Goal: Share content: Share content

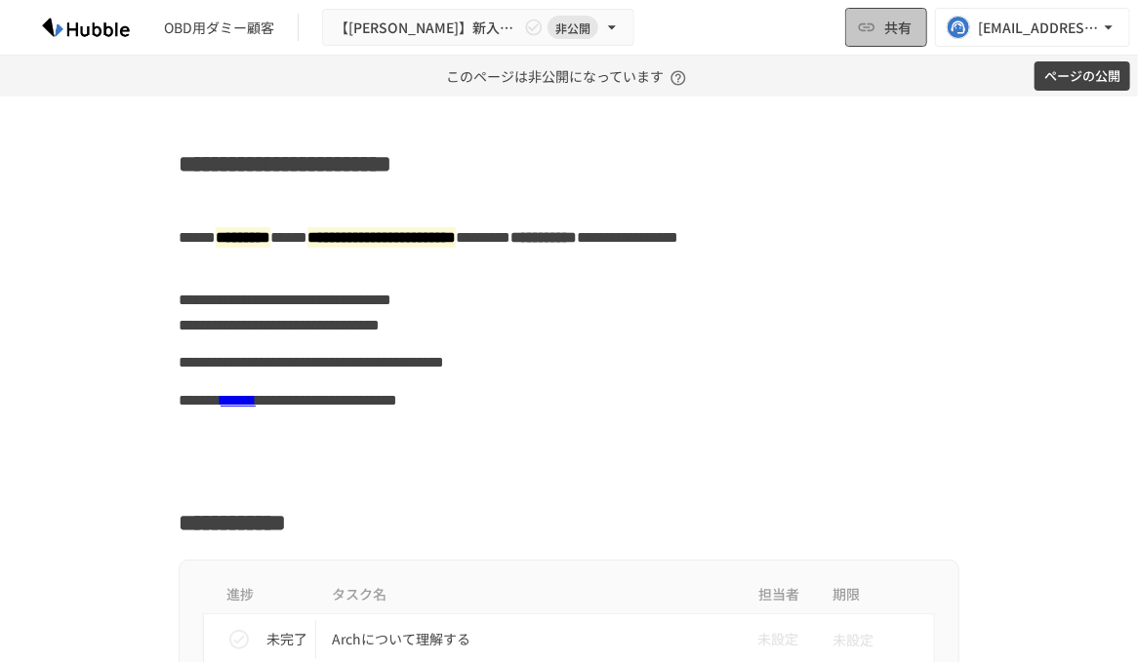
click at [900, 31] on span "共有" at bounding box center [897, 27] width 27 height 21
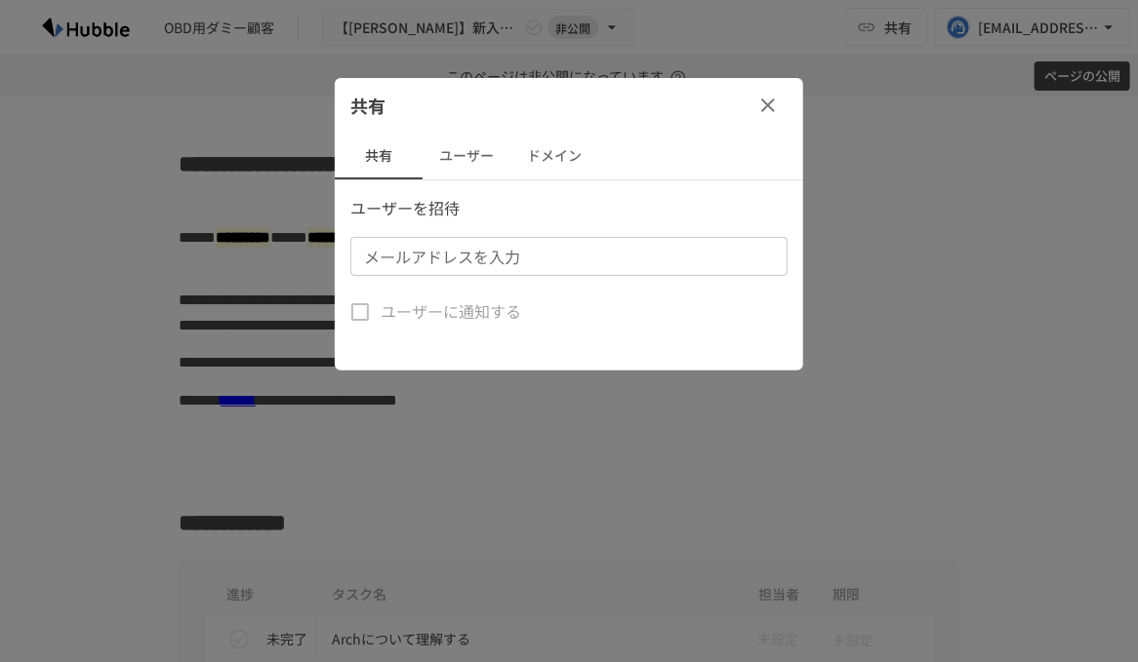
click at [1092, 40] on div at bounding box center [569, 331] width 1138 height 662
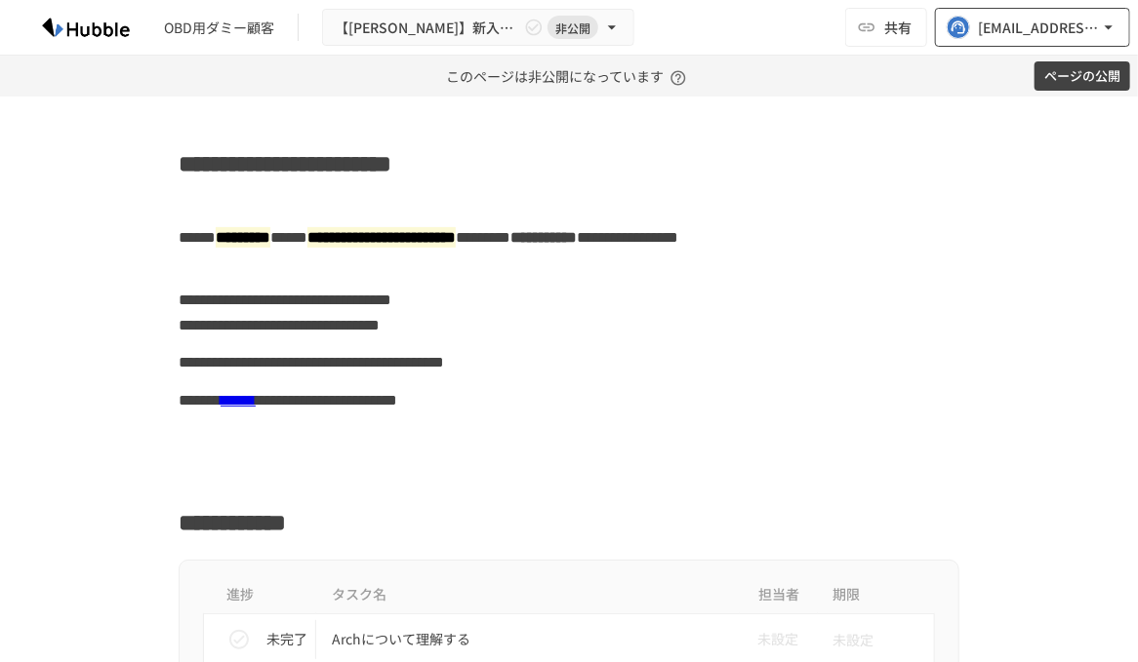
click at [1102, 31] on icon "button" at bounding box center [1109, 28] width 20 height 20
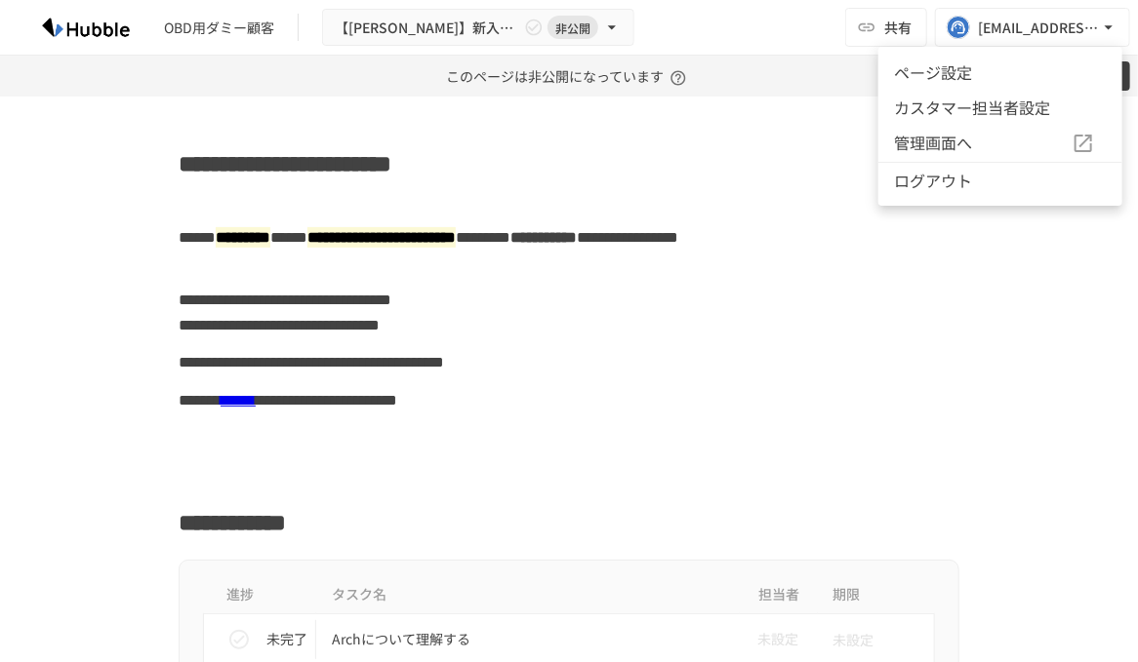
click at [999, 67] on li "ページ設定" at bounding box center [1000, 72] width 244 height 35
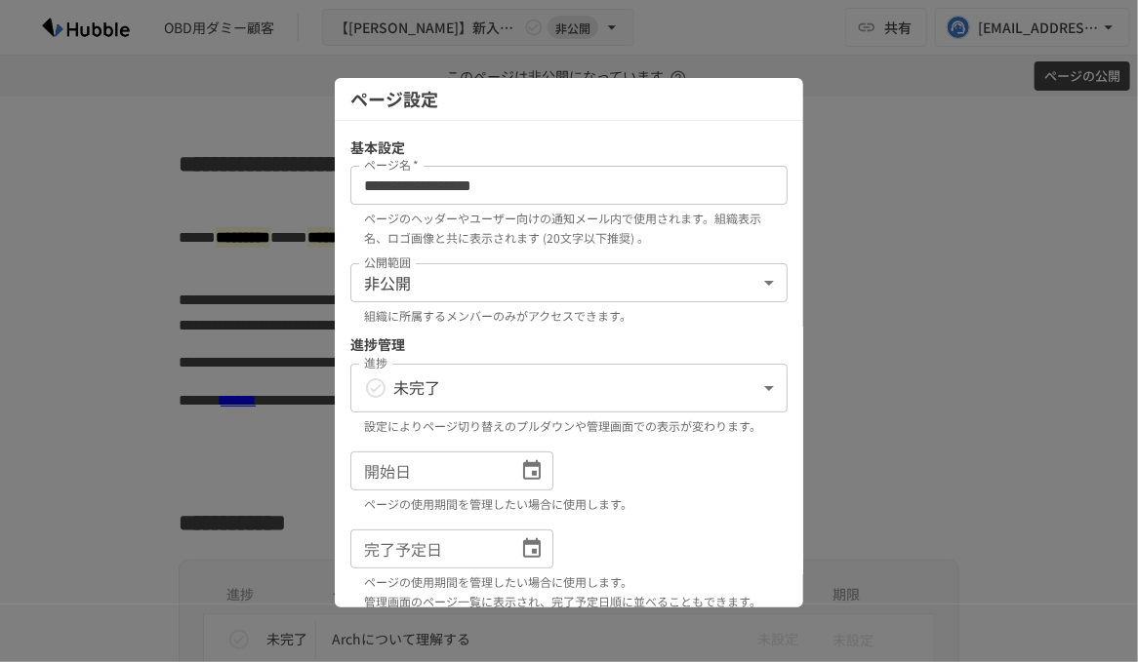
click at [452, 279] on body "**********" at bounding box center [569, 331] width 1138 height 662
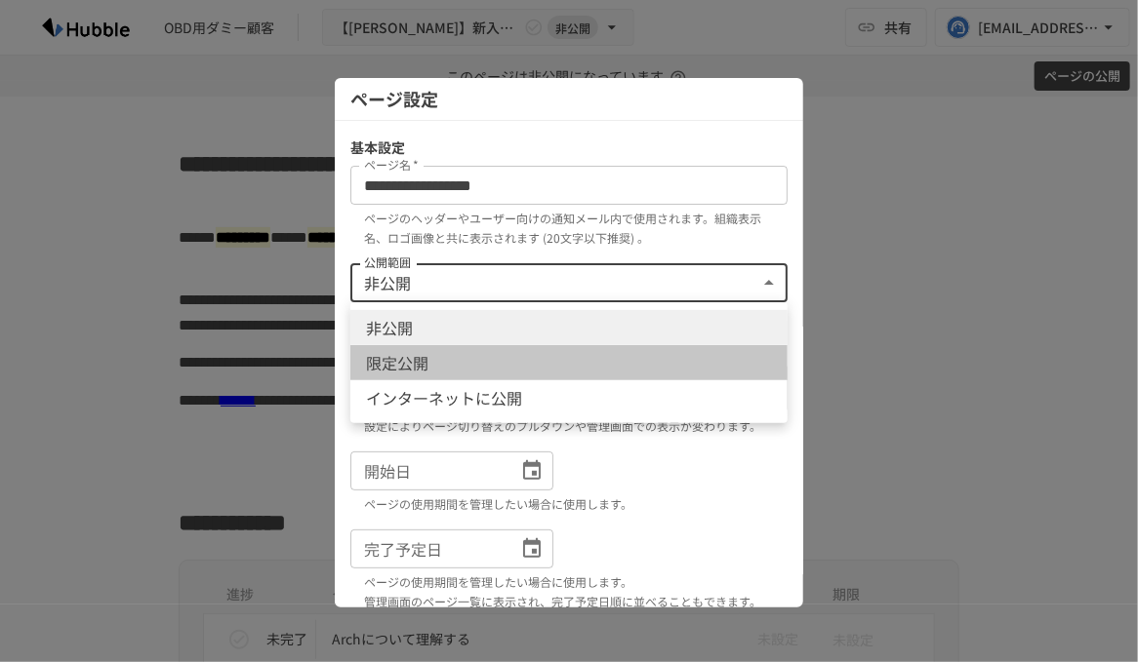
click at [421, 358] on li "限定公開" at bounding box center [568, 362] width 437 height 35
type input "****"
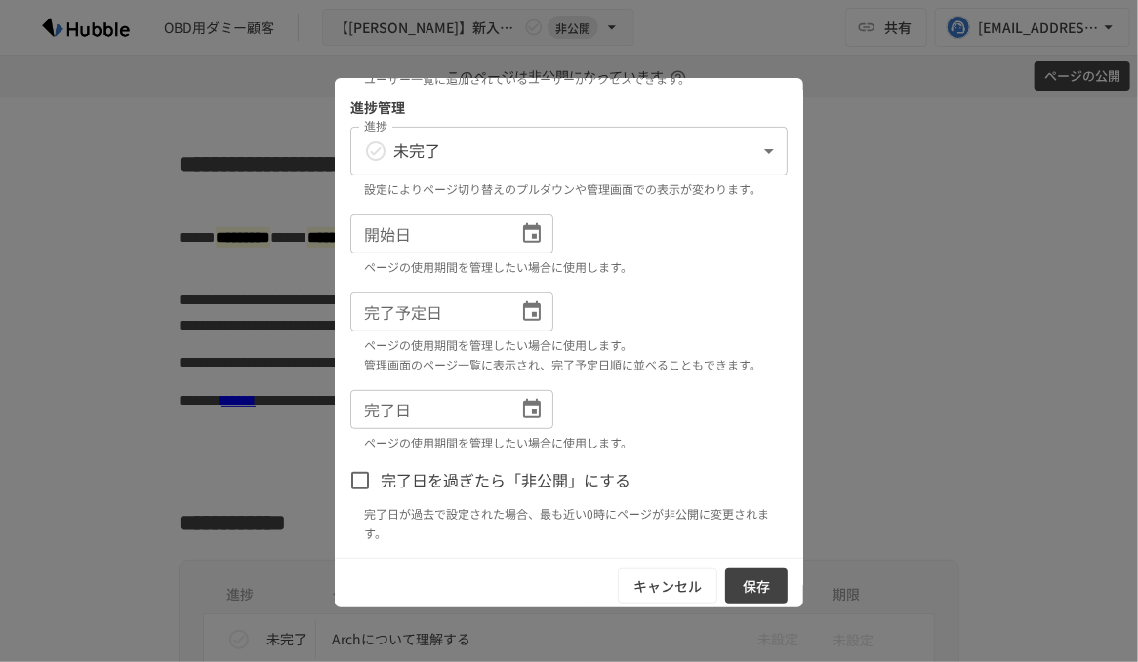
scroll to position [242, 0]
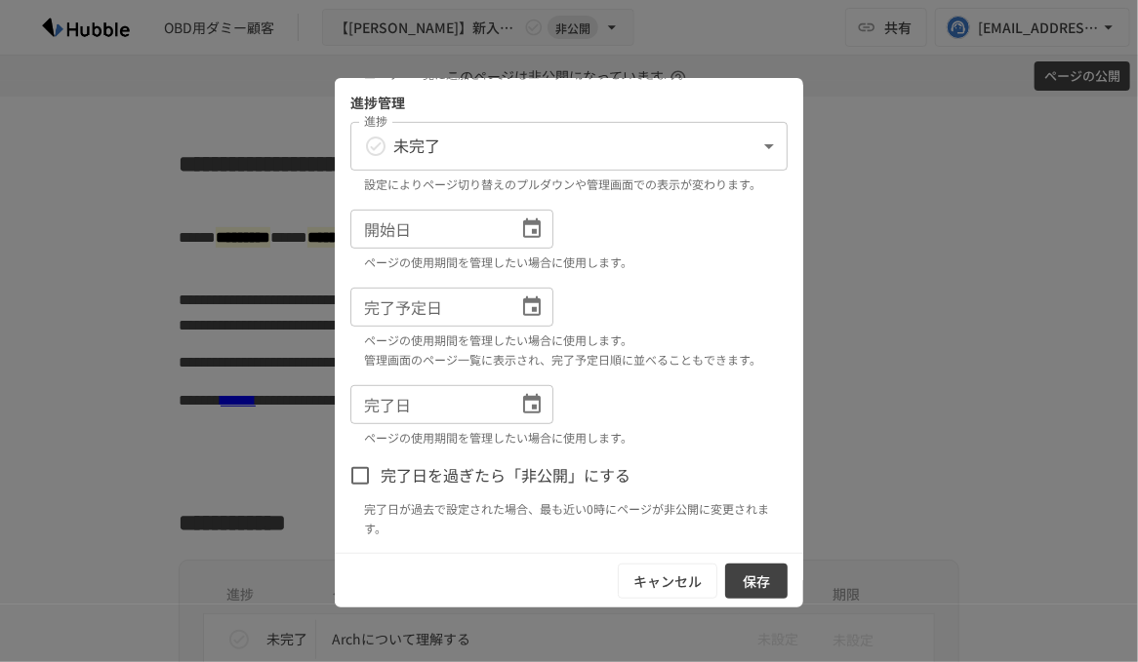
click at [749, 572] on button "保存" at bounding box center [756, 582] width 62 height 36
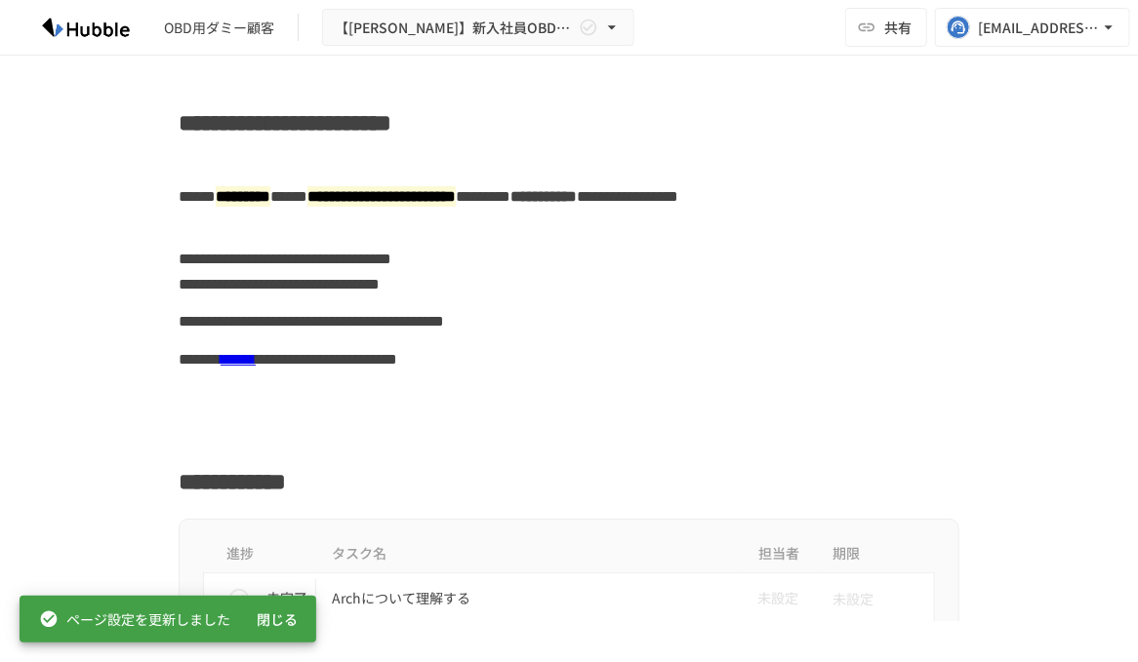
click at [316, 120] on h2 "**********" at bounding box center [569, 118] width 780 height 46
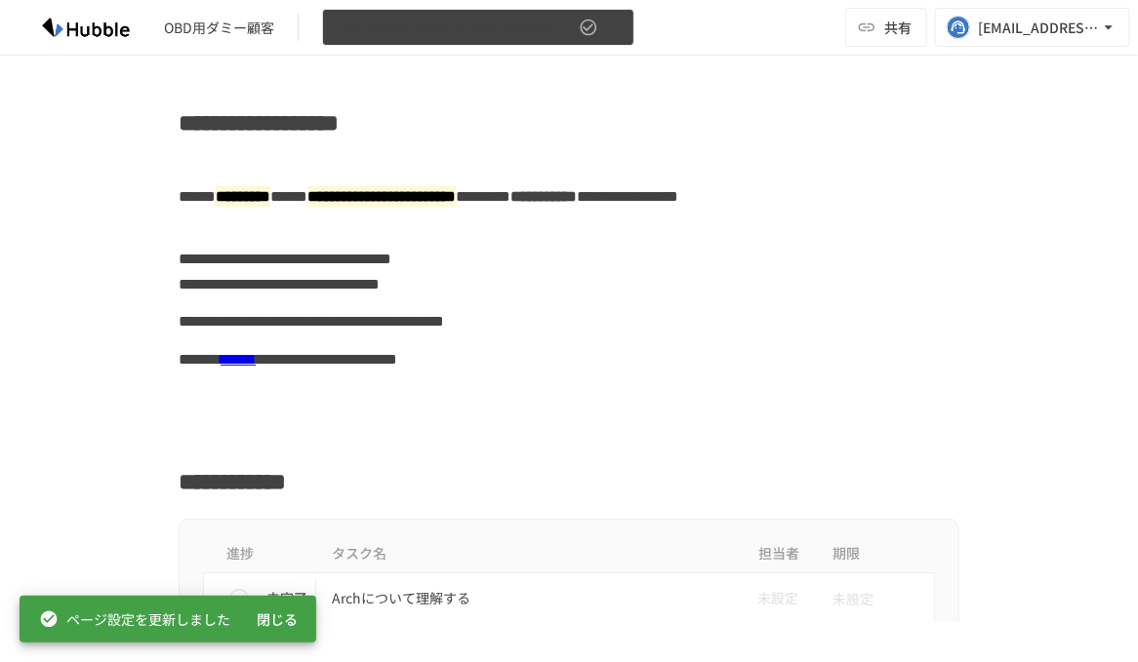
click at [604, 36] on icon "button" at bounding box center [612, 28] width 20 height 20
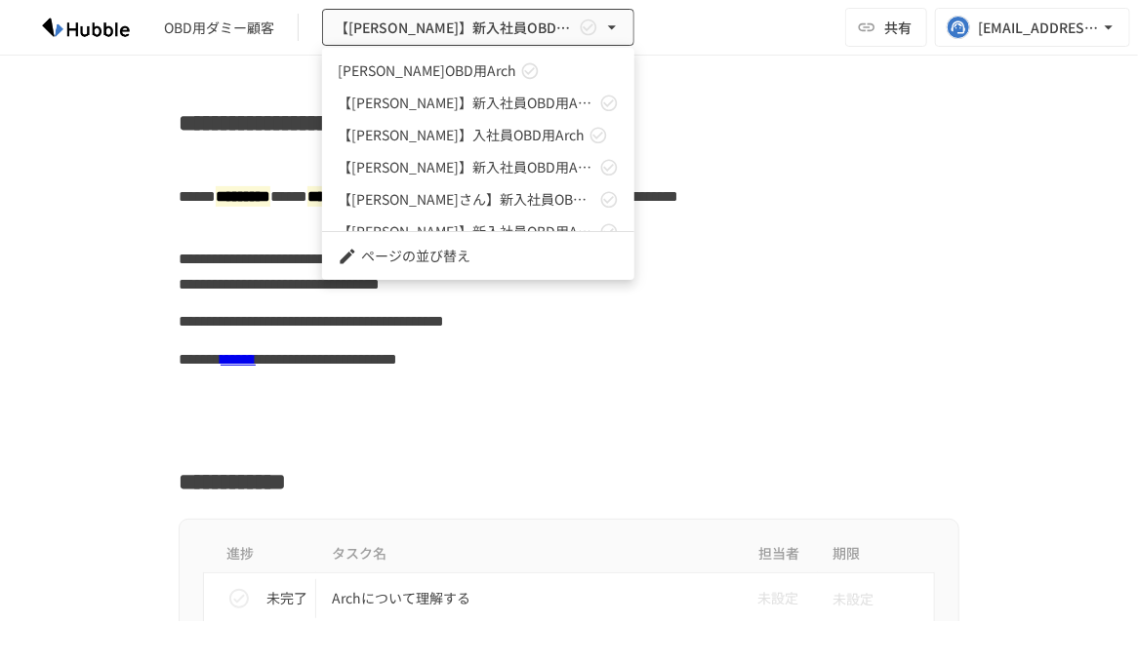
scroll to position [0, 0]
click at [774, 99] on div at bounding box center [569, 331] width 1138 height 662
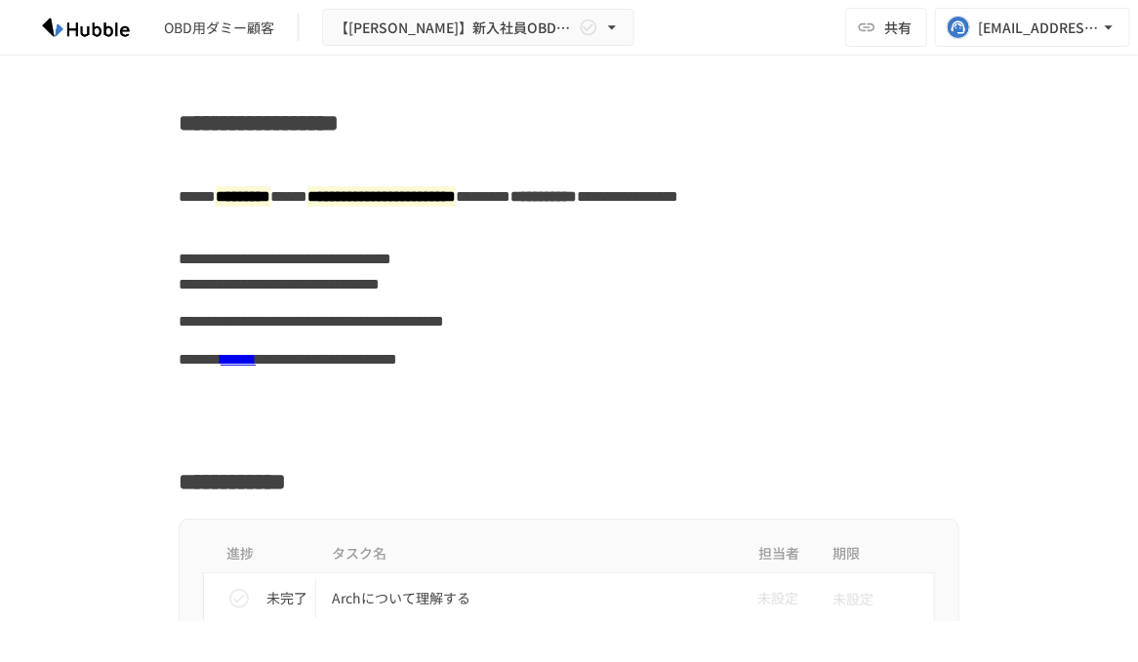
click at [647, 105] on h2 "**********" at bounding box center [569, 118] width 780 height 46
click at [891, 32] on span "共有" at bounding box center [897, 27] width 27 height 21
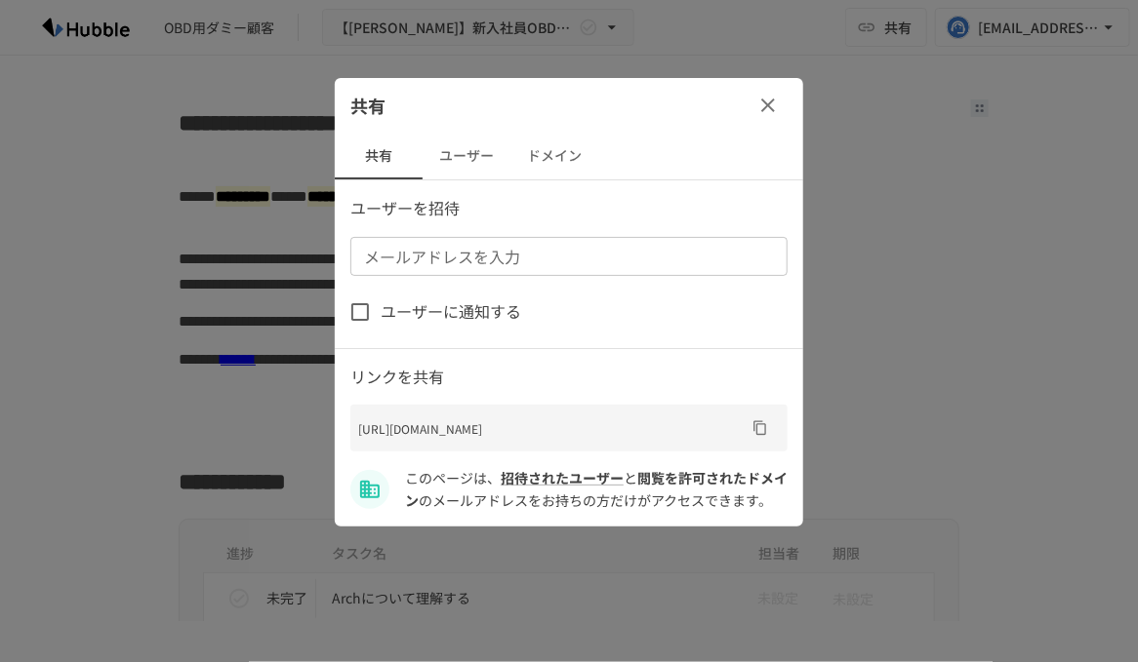
click at [493, 438] on p "[URL][DOMAIN_NAME]" at bounding box center [551, 429] width 386 height 19
click at [755, 429] on icon "URLをコピー" at bounding box center [760, 428] width 16 height 16
click at [765, 106] on icon "button" at bounding box center [768, 106] width 14 height 14
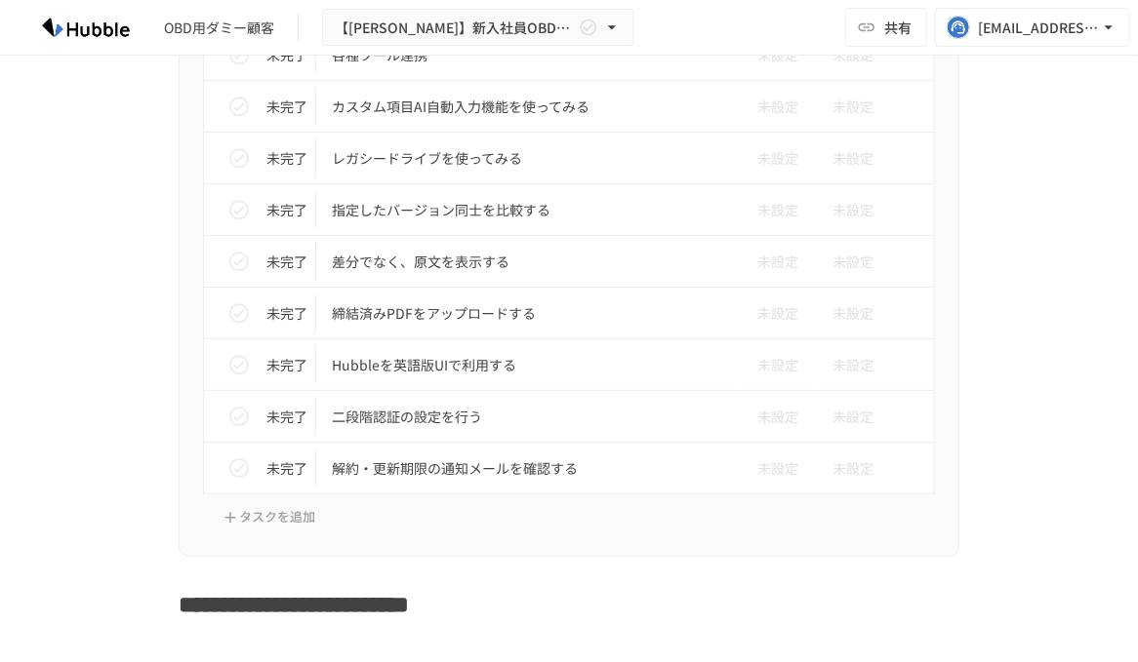
scroll to position [2692, 0]
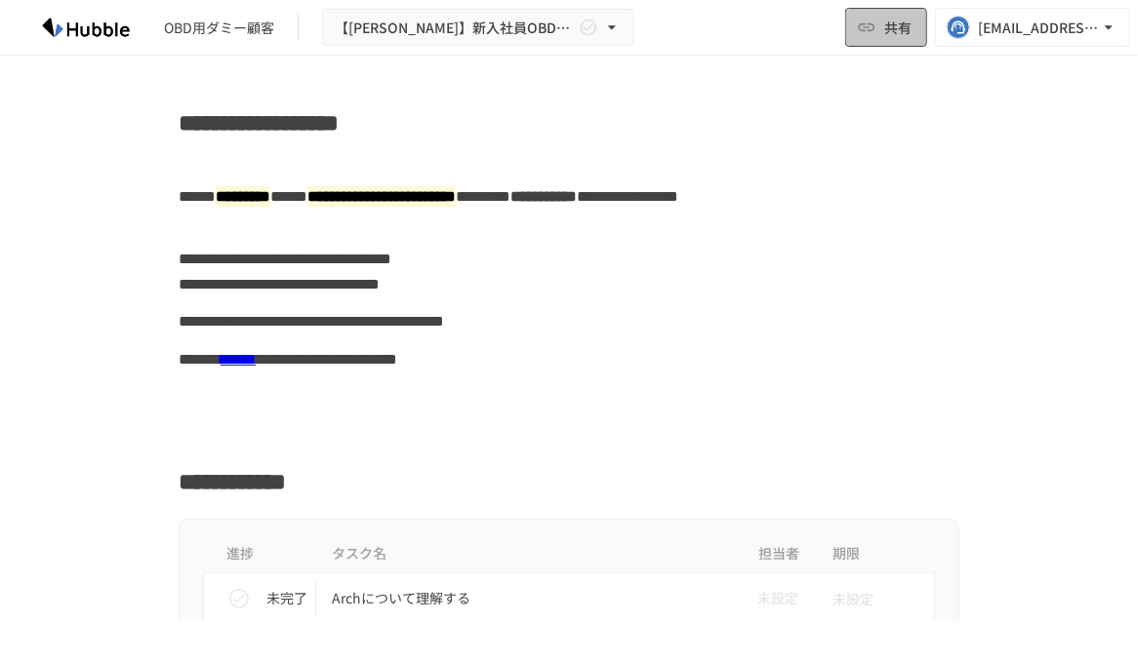
click at [884, 27] on span "共有" at bounding box center [897, 27] width 27 height 21
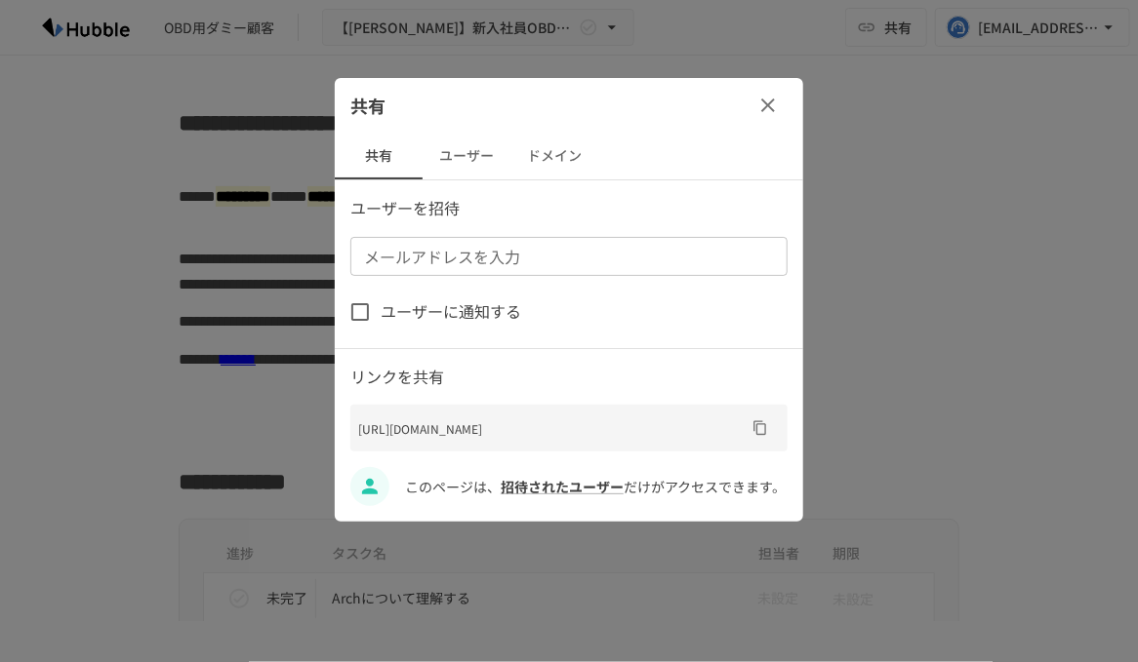
click at [489, 150] on button "ユーザー" at bounding box center [466, 156] width 88 height 47
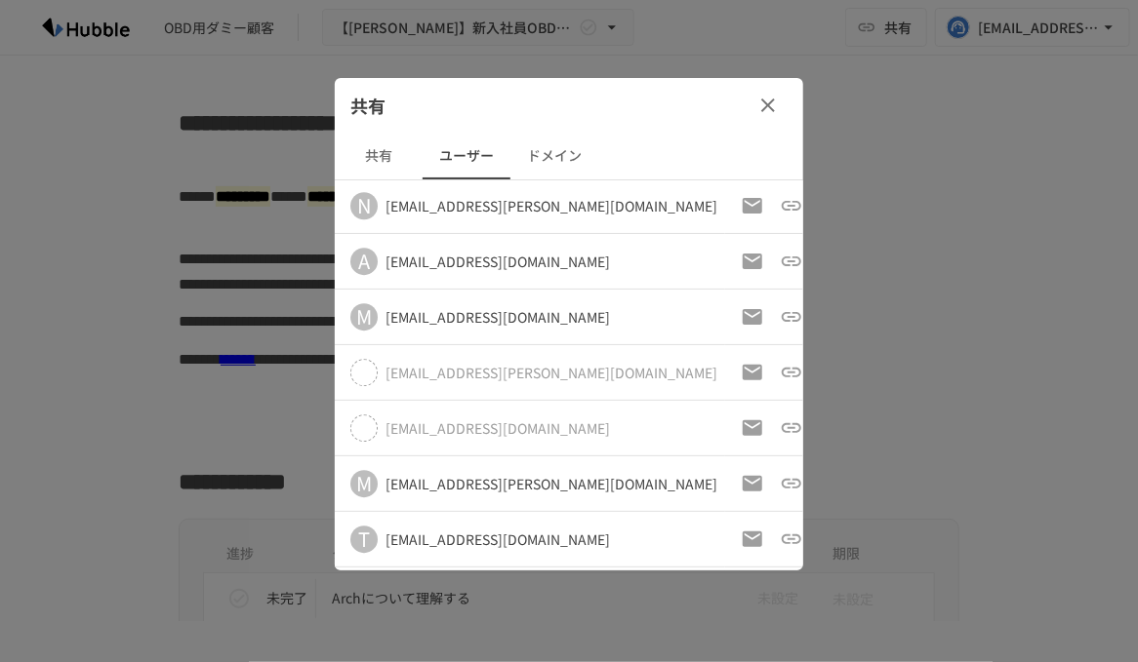
scroll to position [2158, 0]
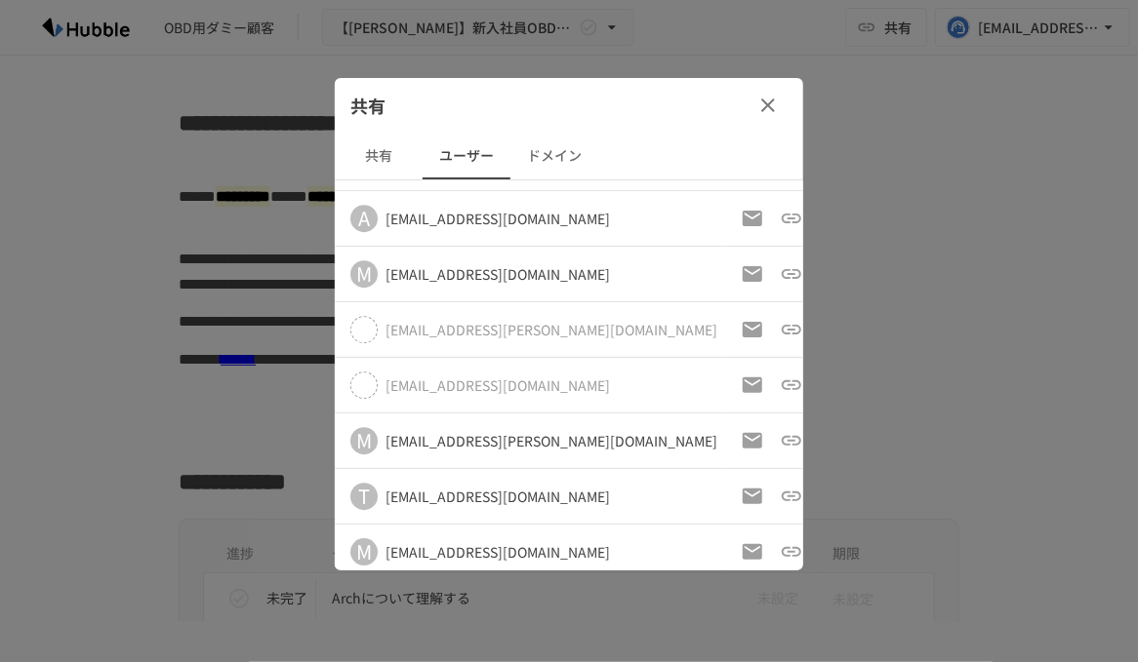
click at [395, 157] on button "共有" at bounding box center [379, 156] width 88 height 47
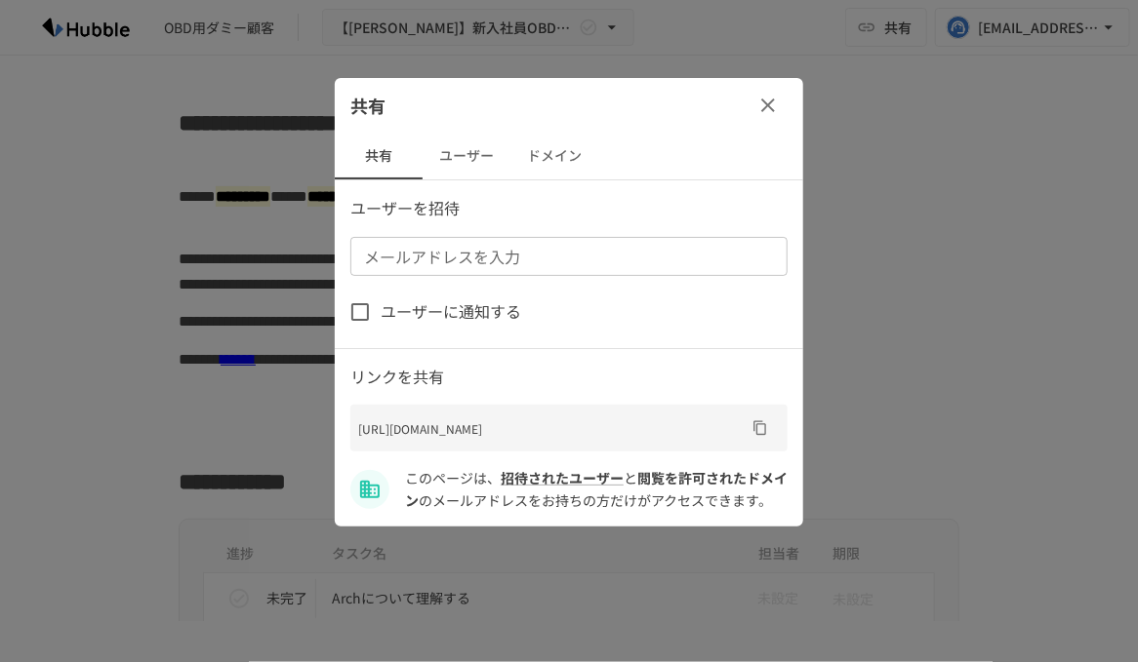
click at [465, 260] on input "メールアドレスを入力" at bounding box center [567, 256] width 422 height 27
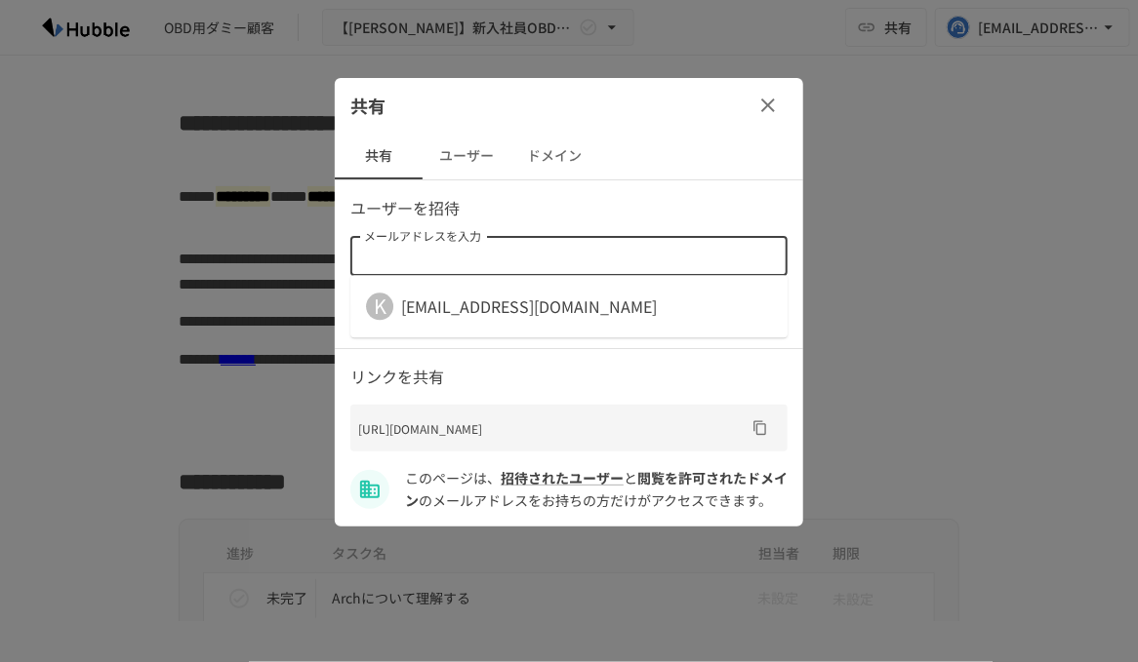
paste input "**********"
type input "**********"
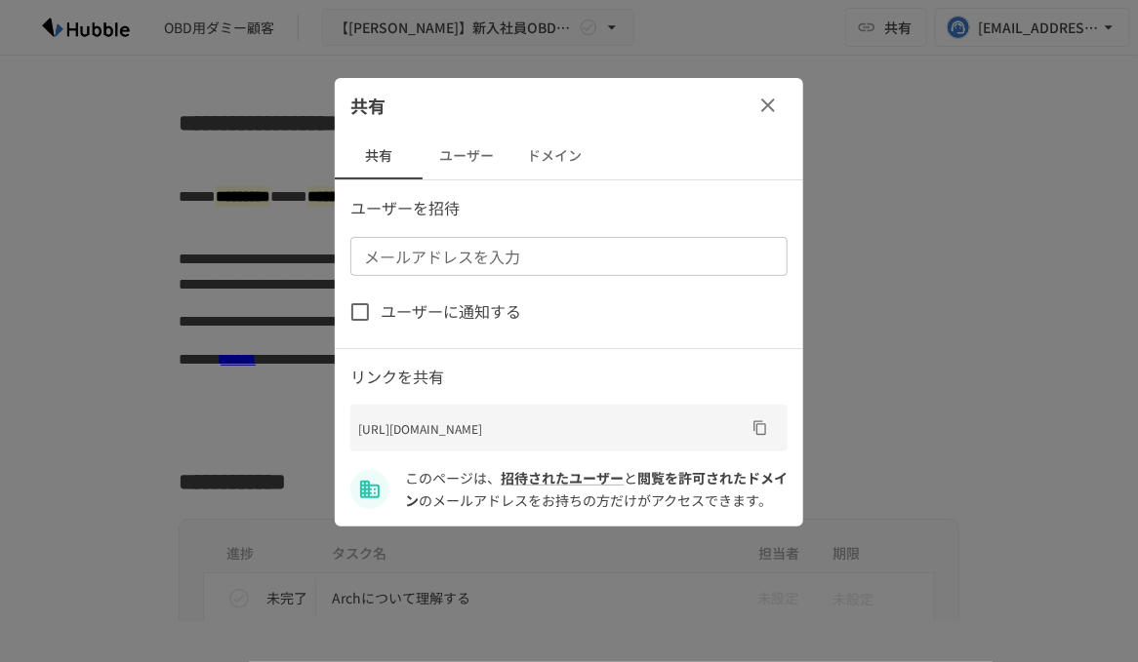
click at [527, 207] on p "ユーザーを招待" at bounding box center [568, 208] width 437 height 25
click at [468, 161] on button "ユーザー" at bounding box center [466, 156] width 88 height 47
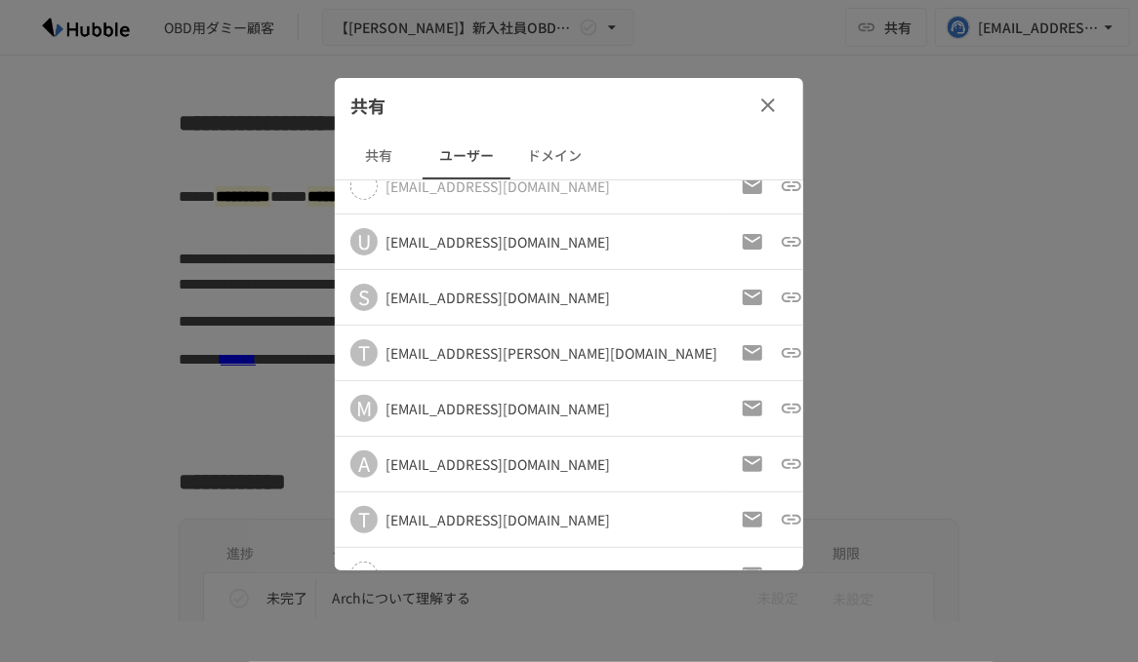
scroll to position [0, 0]
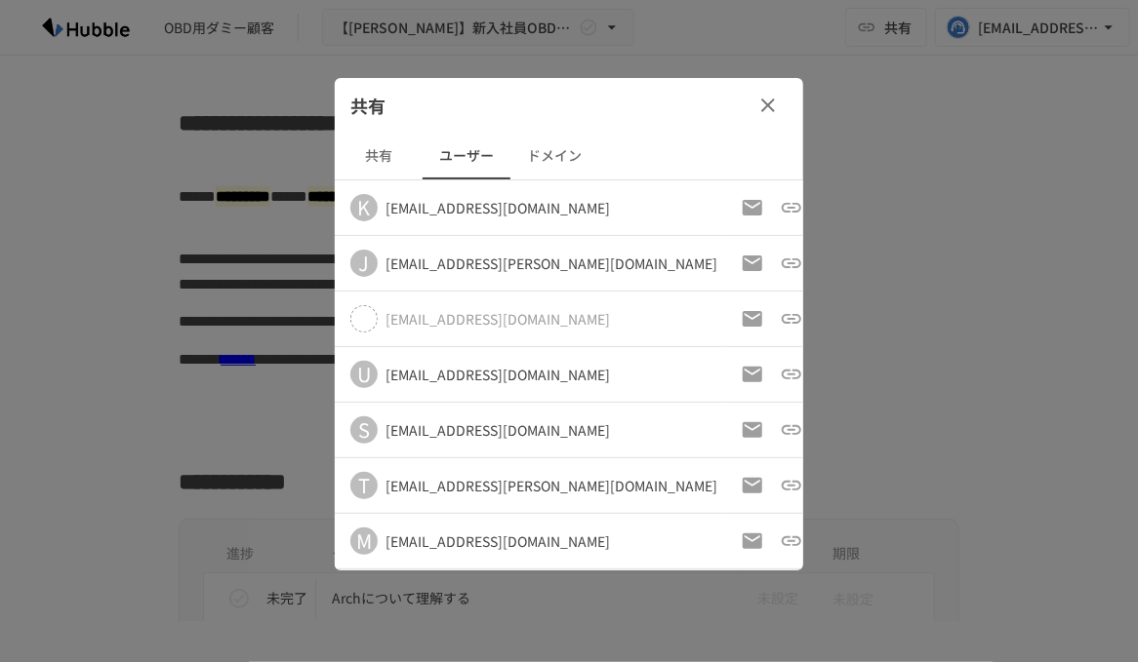
click at [559, 151] on button "ドメイン" at bounding box center [554, 156] width 88 height 47
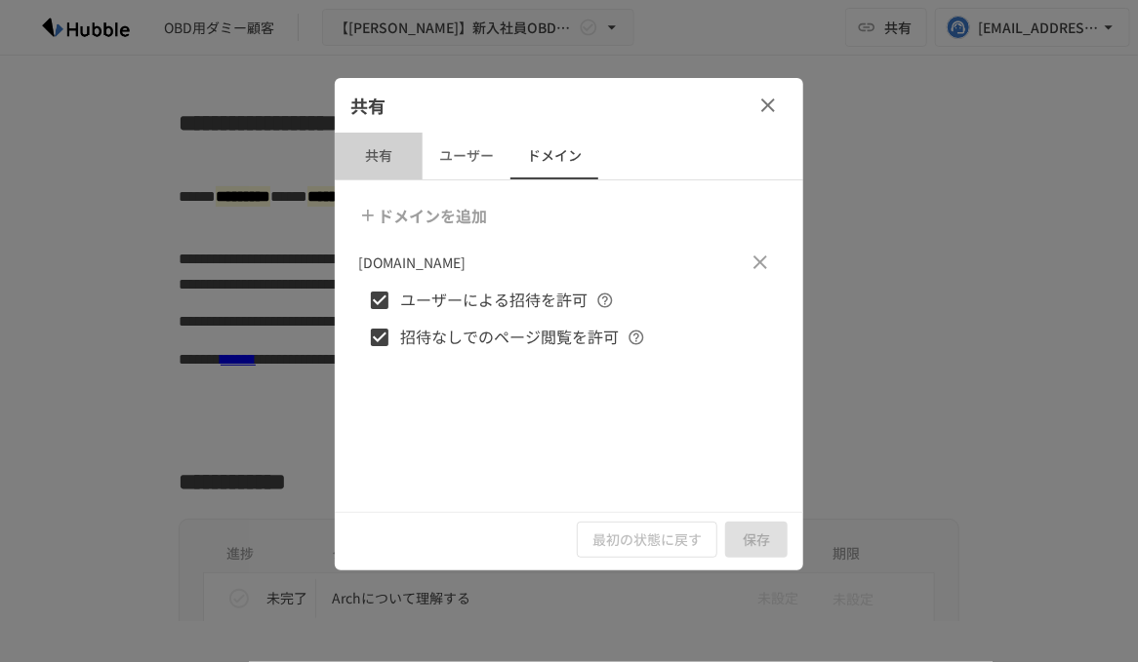
click at [391, 153] on button "共有" at bounding box center [379, 156] width 88 height 47
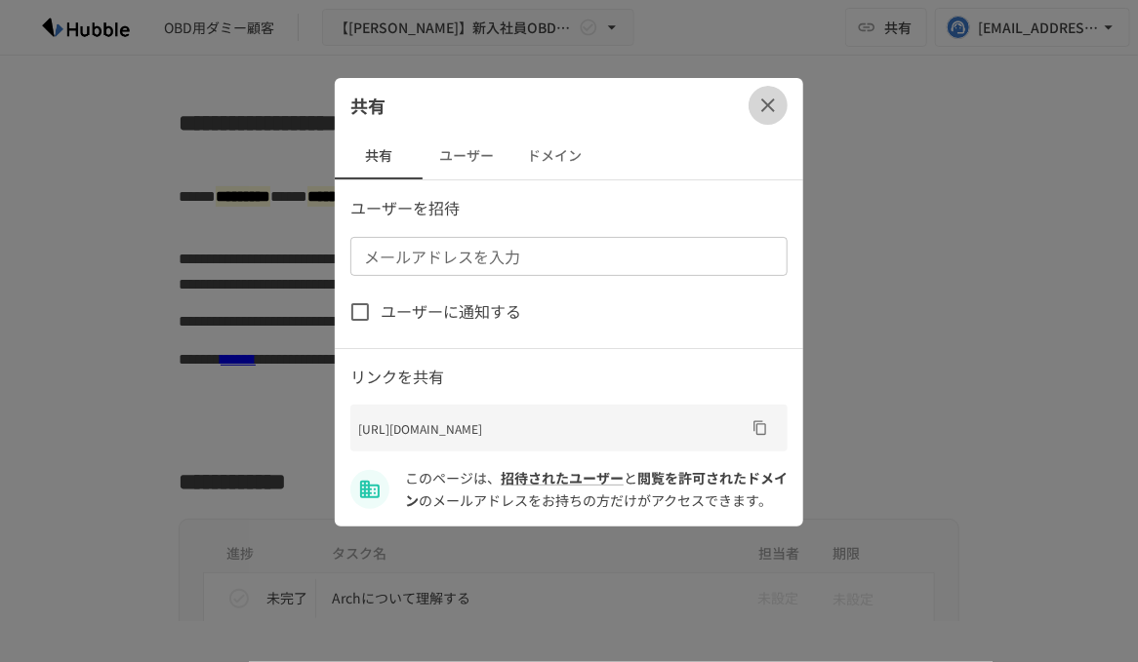
click at [773, 108] on icon "button" at bounding box center [768, 106] width 14 height 14
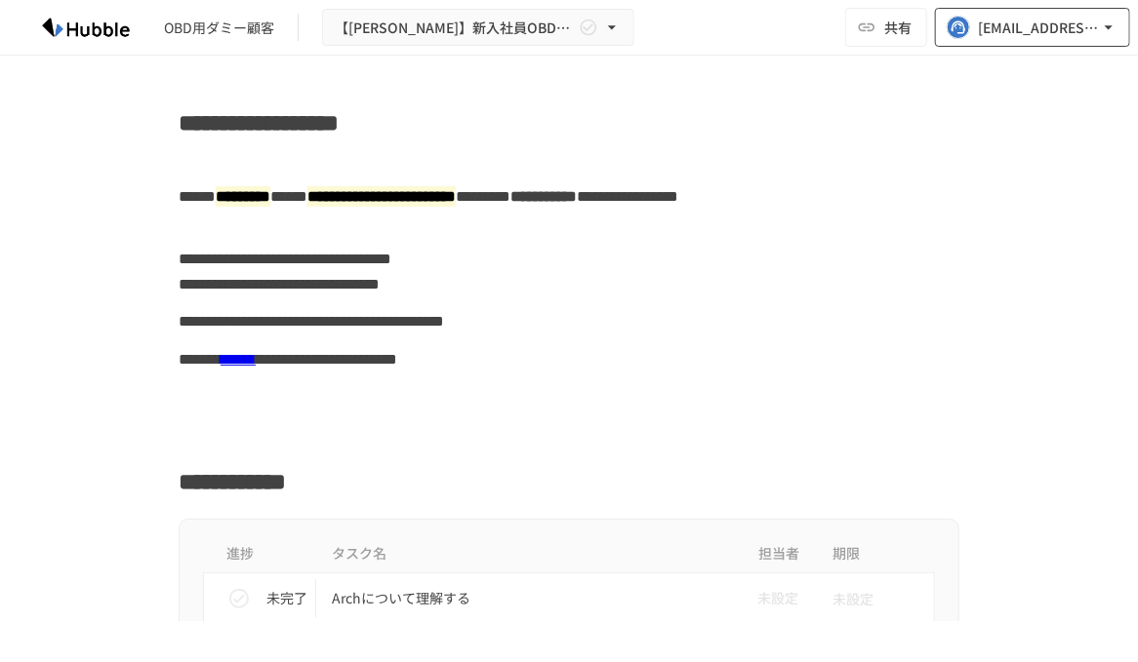
click at [1066, 29] on div "[EMAIL_ADDRESS][DOMAIN_NAME]" at bounding box center [1038, 28] width 121 height 24
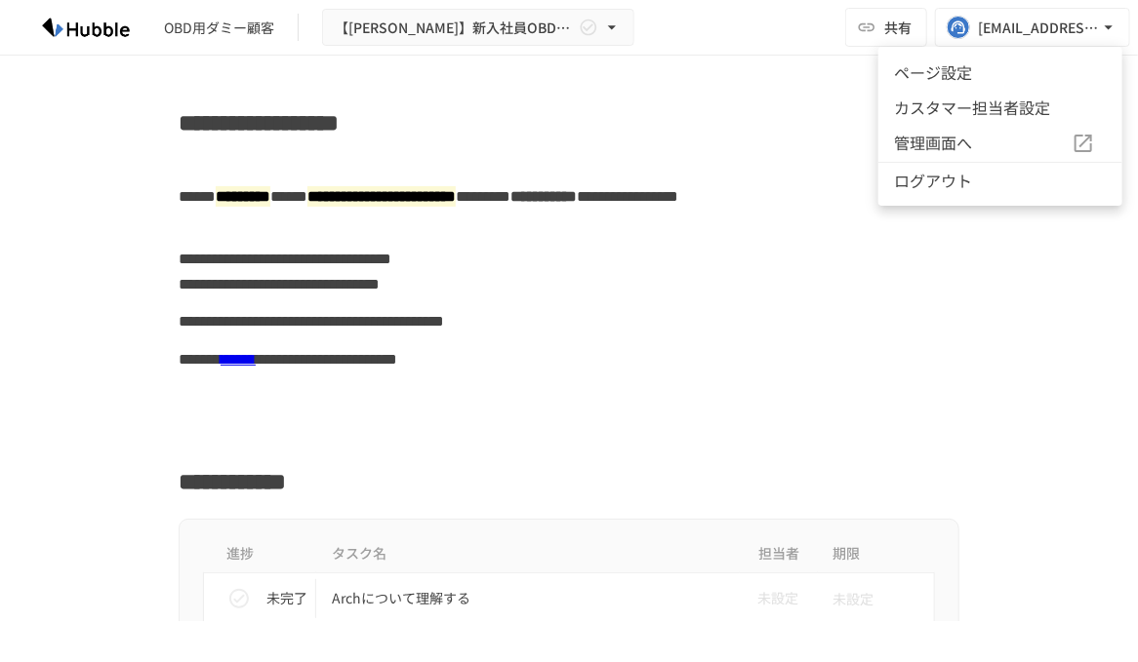
click at [967, 179] on li "ログアウト" at bounding box center [1000, 180] width 244 height 36
